Goal: Information Seeking & Learning: Find specific fact

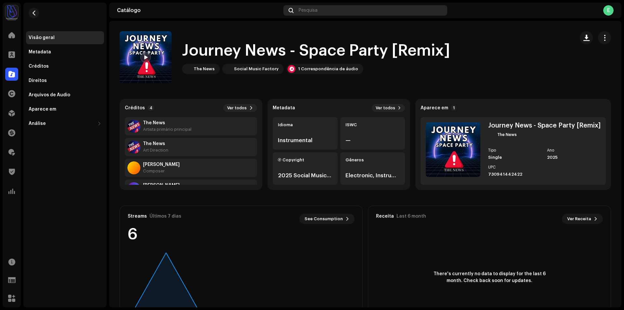
click at [304, 11] on span "Pesquisa" at bounding box center [308, 10] width 19 height 5
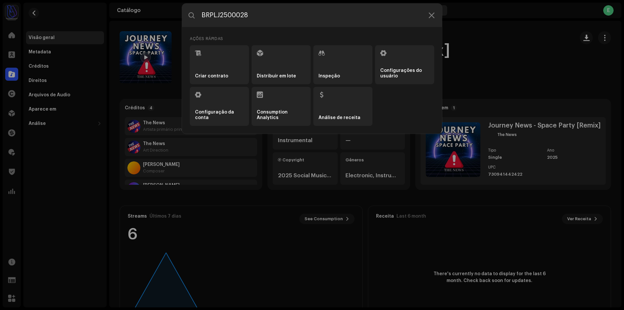
type input "BRPLJ2500028"
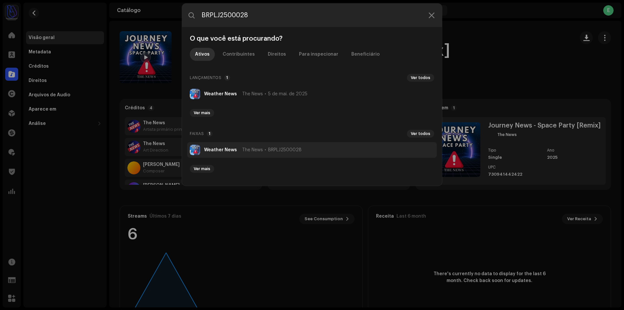
click at [230, 148] on strong "Weather News" at bounding box center [220, 149] width 33 height 5
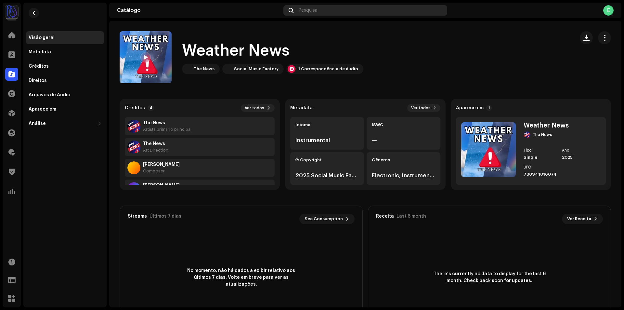
click at [314, 12] on span "Pesquisa" at bounding box center [308, 10] width 19 height 5
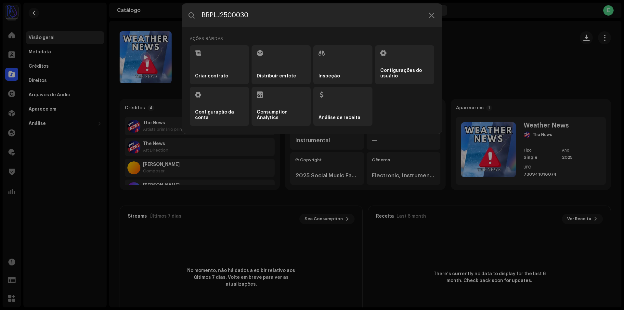
type input "BRPLJ2500030"
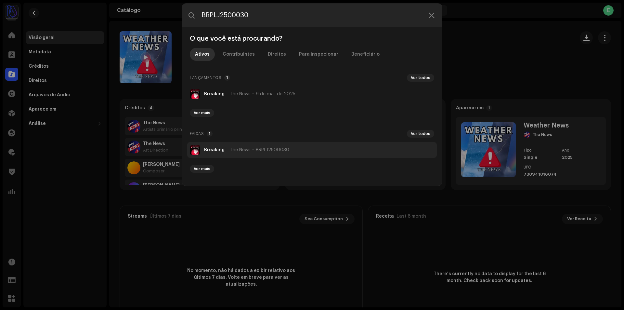
click at [287, 144] on li "Breaking The News BRPLJ2500030" at bounding box center [312, 150] width 250 height 16
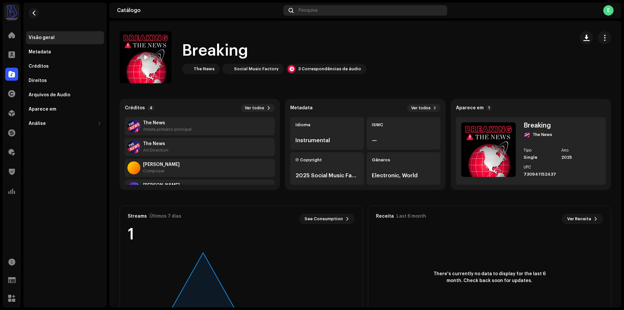
click at [325, 13] on div "Pesquisa" at bounding box center [365, 10] width 164 height 10
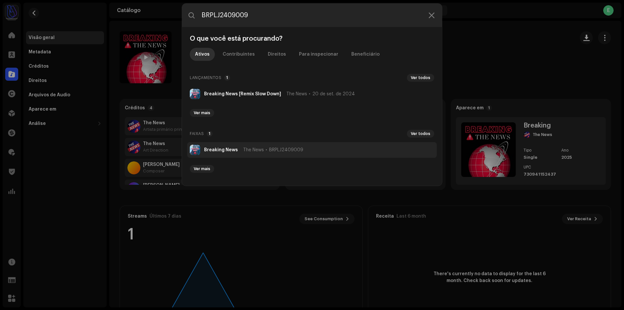
type input "BRPLJ2409009"
click at [290, 146] on li "Breaking News The News BRPLJ2409009" at bounding box center [312, 150] width 250 height 16
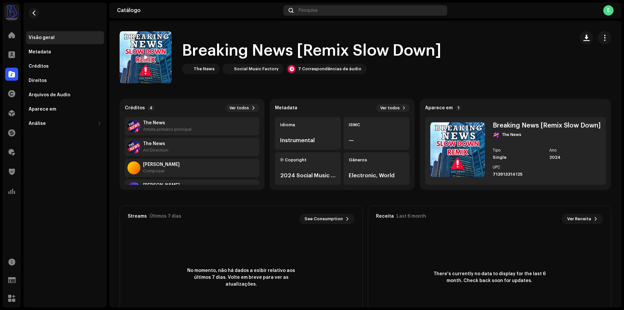
click at [318, 10] on div "Pesquisa" at bounding box center [365, 10] width 164 height 10
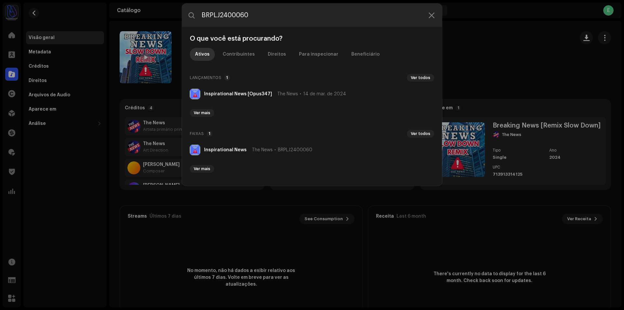
type input "BRPLJ2400060"
click at [313, 147] on li "Inspirational News The News BRPLJ2400060" at bounding box center [312, 150] width 250 height 16
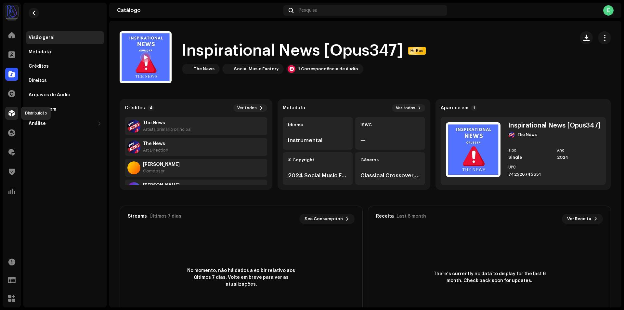
click at [15, 115] on div at bounding box center [11, 113] width 13 height 13
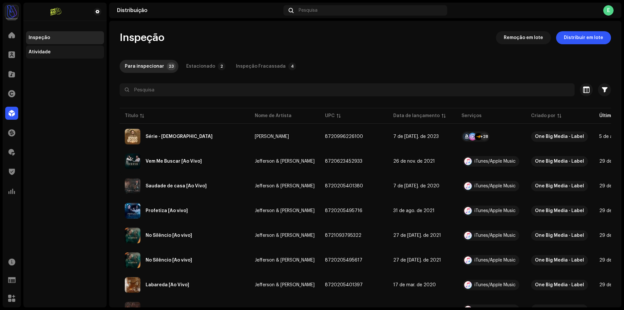
click at [57, 54] on div "Atividade" at bounding box center [65, 51] width 73 height 5
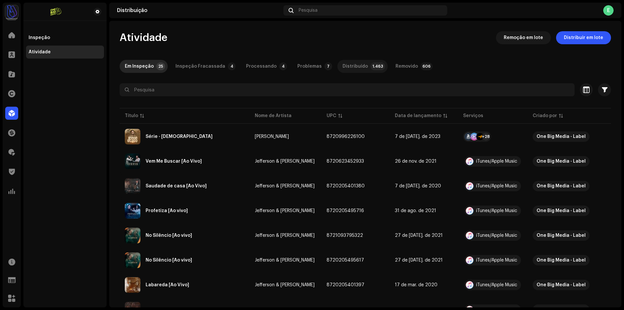
click at [350, 65] on div "Distribuído" at bounding box center [354, 66] width 25 height 13
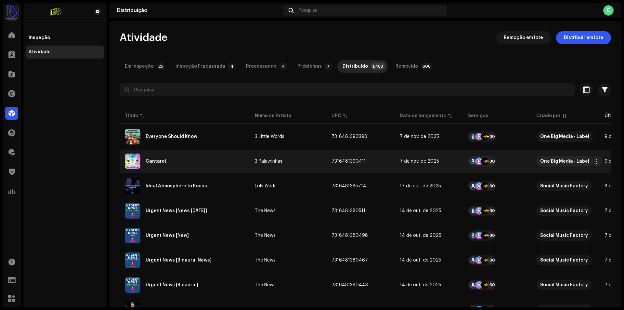
click at [212, 166] on div "Cantarei" at bounding box center [185, 161] width 120 height 16
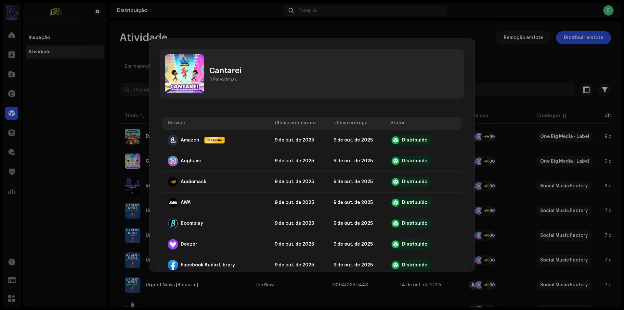
click at [222, 69] on div "Cantarei" at bounding box center [225, 70] width 32 height 10
copy div "Cantarei"
click at [226, 80] on div "3 Palavrinhas" at bounding box center [223, 79] width 28 height 5
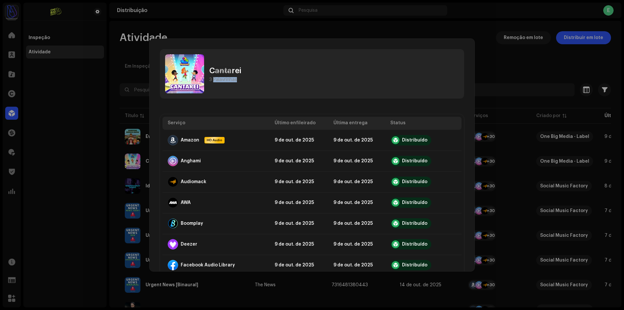
click at [237, 80] on div "3 Palavrinhas" at bounding box center [223, 79] width 28 height 5
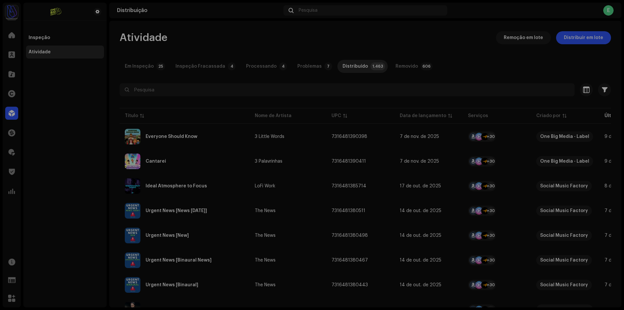
click at [118, 68] on div "Cantarei 3 Palavrinhas Serviço Último enfileirado Última entrega Status Amazon …" at bounding box center [312, 155] width 624 height 310
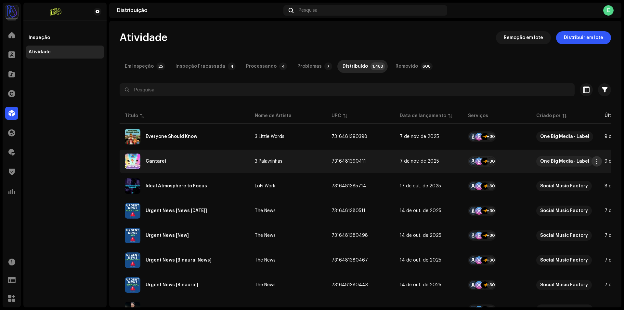
click at [596, 163] on span "button" at bounding box center [596, 161] width 5 height 5
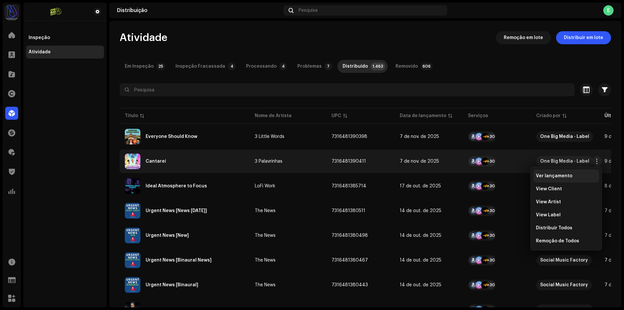
click at [564, 173] on div "Ver lançamento" at bounding box center [566, 175] width 66 height 13
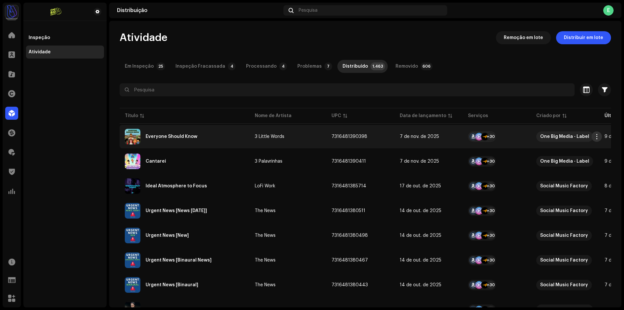
click at [596, 135] on span "button" at bounding box center [596, 136] width 5 height 5
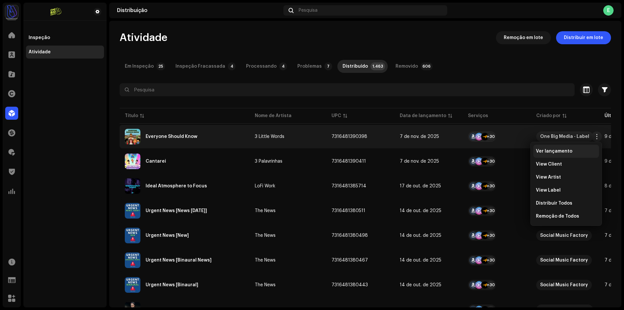
click at [581, 149] on div "Ver lançamento" at bounding box center [566, 150] width 60 height 5
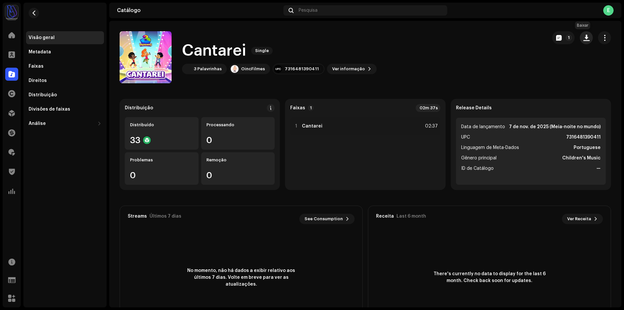
click at [583, 40] on span "button" at bounding box center [586, 37] width 6 height 5
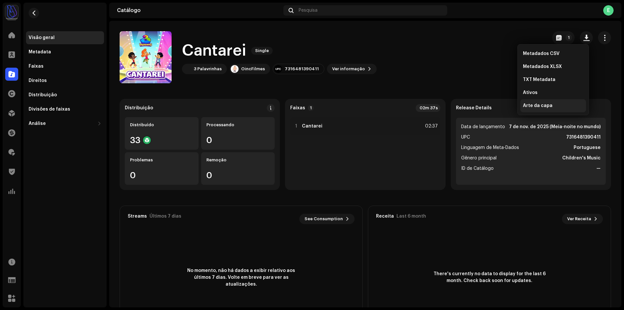
click at [547, 103] on div "Arte da capa" at bounding box center [553, 105] width 66 height 13
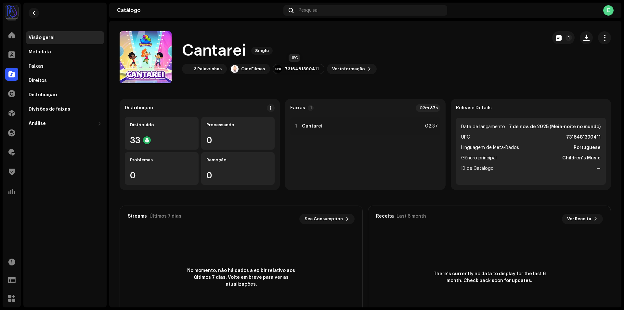
click at [298, 68] on div "7316481390411" at bounding box center [302, 68] width 34 height 5
copy div "7316481390411"
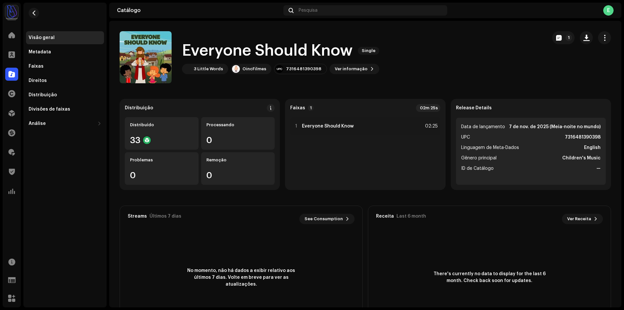
click at [276, 53] on h1 "Everyone Should Know" at bounding box center [267, 50] width 171 height 21
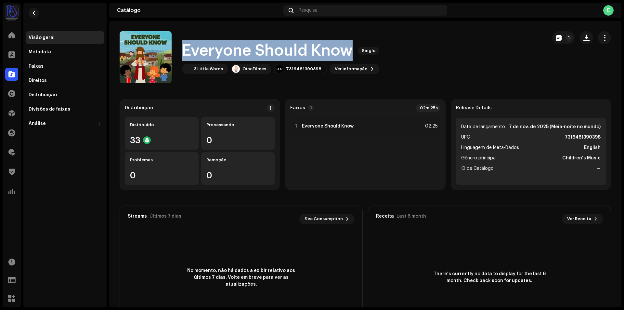
click at [276, 53] on h1 "Everyone Should Know" at bounding box center [267, 50] width 171 height 21
copy div "Everyone Should Know Single"
click at [585, 38] on span "button" at bounding box center [586, 37] width 6 height 5
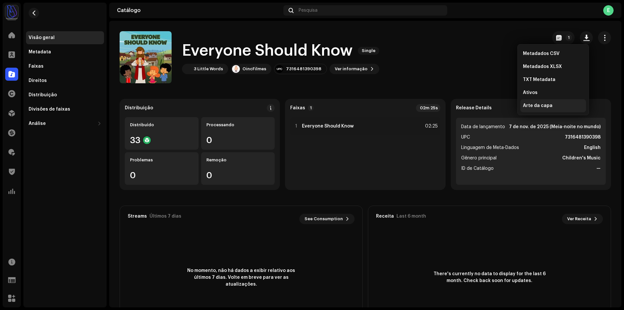
click at [539, 107] on span "Arte da capa" at bounding box center [538, 105] width 30 height 5
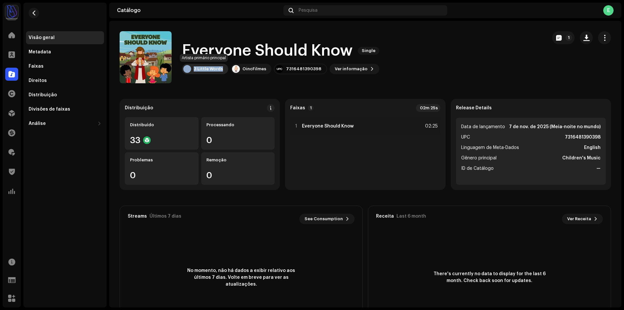
copy div "3 Little Words"
drag, startPoint x: 224, startPoint y: 70, endPoint x: 189, endPoint y: 69, distance: 35.1
click at [189, 69] on div "3 Little Words" at bounding box center [205, 69] width 46 height 10
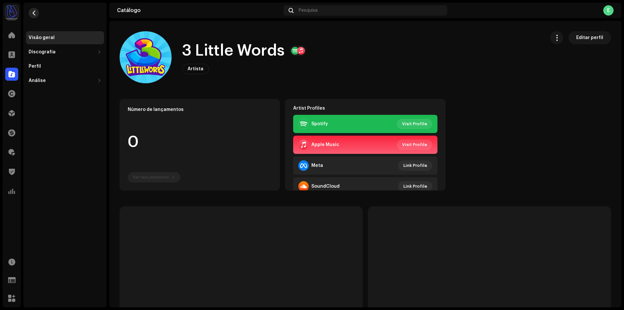
click at [33, 13] on span "button" at bounding box center [34, 12] width 5 height 5
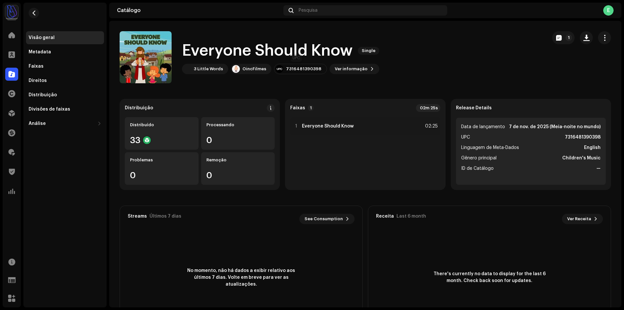
click at [303, 73] on div "7316481390398" at bounding box center [300, 69] width 53 height 10
click at [302, 71] on div "7316481390398" at bounding box center [300, 69] width 53 height 10
copy div "7316481390398"
